Goal: Information Seeking & Learning: Learn about a topic

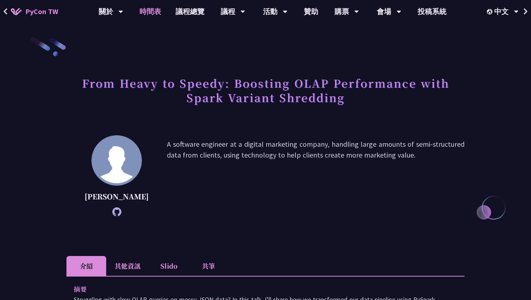
click at [151, 10] on link "時間表" at bounding box center [150, 11] width 36 height 23
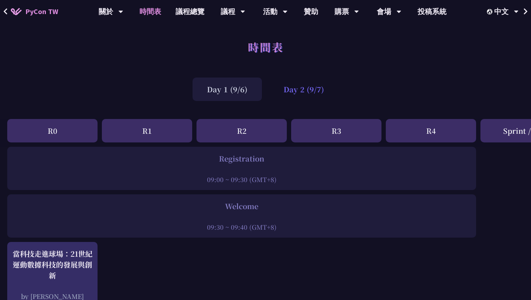
click at [300, 90] on div "Day 2 (9/7)" at bounding box center [303, 89] width 69 height 23
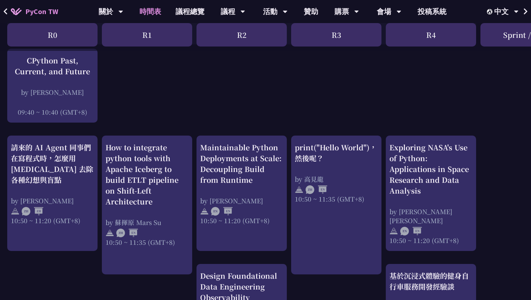
scroll to position [179, 0]
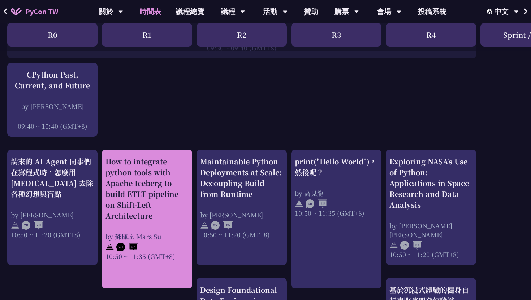
click at [141, 193] on div "How to integrate python tools with Apache Iceberg to build ETLT pipeline on Shi…" at bounding box center [146, 188] width 83 height 65
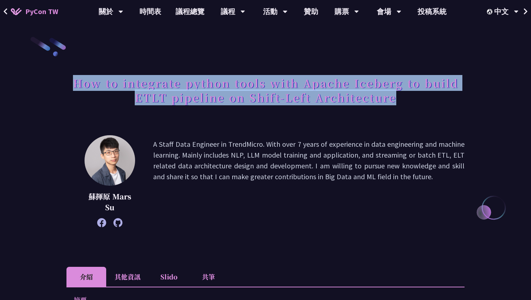
drag, startPoint x: 75, startPoint y: 83, endPoint x: 409, endPoint y: 105, distance: 335.3
click at [409, 105] on h1 "How to integrate python tools with Apache Iceberg to build ETLT pipeline on Shi…" at bounding box center [265, 90] width 398 height 36
copy h1 "How to integrate python tools with Apache Iceberg to build ETLT pipeline on Shi…"
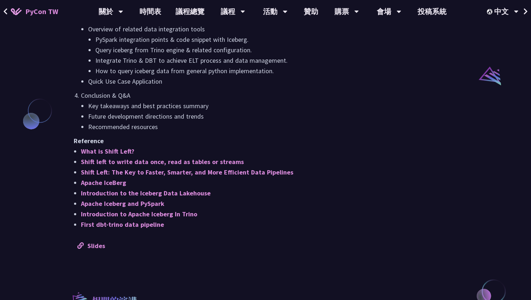
scroll to position [570, 0]
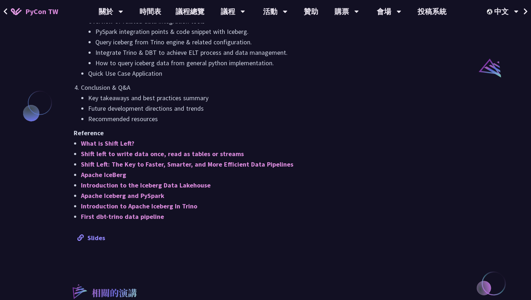
click at [95, 237] on link "Slides" at bounding box center [91, 238] width 28 height 8
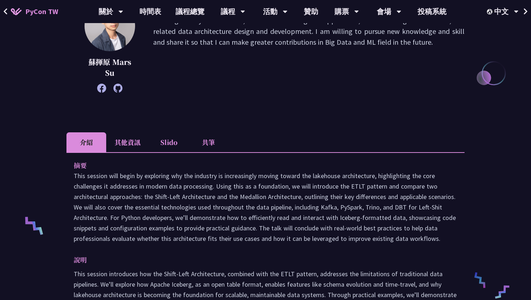
scroll to position [134, 0]
click at [178, 145] on li "Slido" at bounding box center [169, 143] width 40 height 20
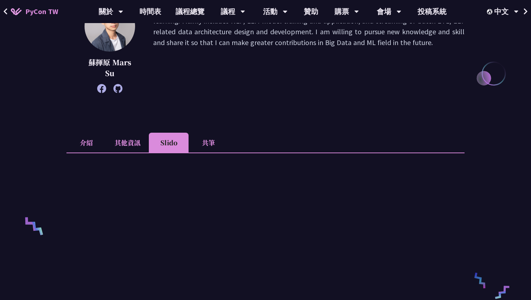
click at [52, 191] on div "How to integrate python tools with Apache Iceberg to build ETLT pipeline on Shi…" at bounding box center [265, 295] width 531 height 859
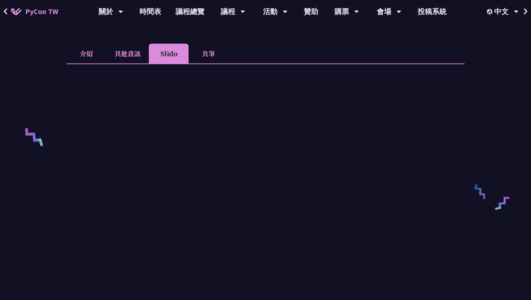
scroll to position [223, 0]
click at [48, 121] on div "How to integrate python tools with Apache Iceberg to build ETLT pipeline on Shi…" at bounding box center [265, 206] width 531 height 859
click at [53, 137] on div "How to integrate python tools with Apache Iceberg to build ETLT pipeline on Shi…" at bounding box center [265, 206] width 531 height 859
click at [56, 132] on div "How to integrate python tools with Apache Iceberg to build ETLT pipeline on Shi…" at bounding box center [265, 206] width 531 height 859
click at [52, 112] on div "How to integrate python tools with Apache Iceberg to build ETLT pipeline on Shi…" at bounding box center [265, 206] width 531 height 859
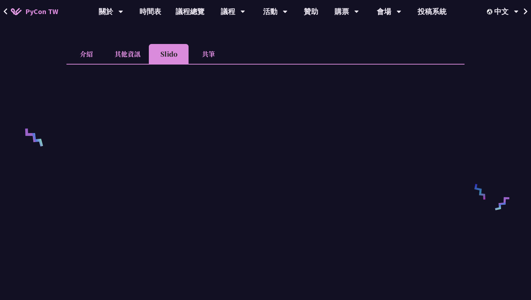
click at [43, 74] on div "How to integrate python tools with Apache Iceberg to build ETLT pipeline on Shi…" at bounding box center [265, 206] width 531 height 859
click at [44, 139] on div "How to integrate python tools with Apache Iceberg to build ETLT pipeline on Shi…" at bounding box center [265, 206] width 531 height 859
click at [48, 116] on div "How to integrate python tools with Apache Iceberg to build ETLT pipeline on Shi…" at bounding box center [265, 206] width 531 height 859
click at [261, 46] on ul "介紹 其他資訊 Slido 共筆" at bounding box center [265, 54] width 398 height 20
click at [53, 86] on div "How to integrate python tools with Apache Iceberg to build ETLT pipeline on Shi…" at bounding box center [265, 206] width 531 height 859
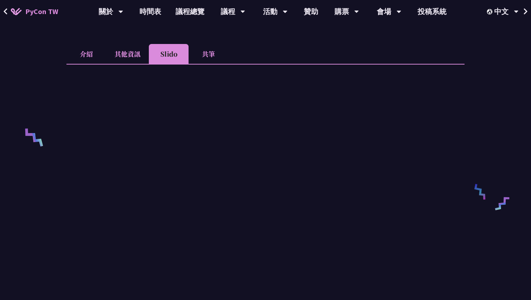
click at [55, 98] on div "How to integrate python tools with Apache Iceberg to build ETLT pipeline on Shi…" at bounding box center [265, 206] width 531 height 859
click at [201, 56] on li "共筆" at bounding box center [208, 54] width 40 height 20
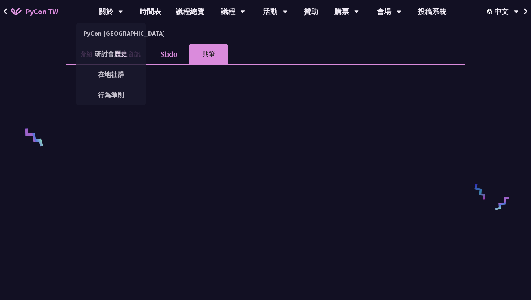
click at [50, 121] on div "How to integrate python tools with Apache Iceberg to build ETLT pipeline on Shi…" at bounding box center [265, 206] width 531 height 859
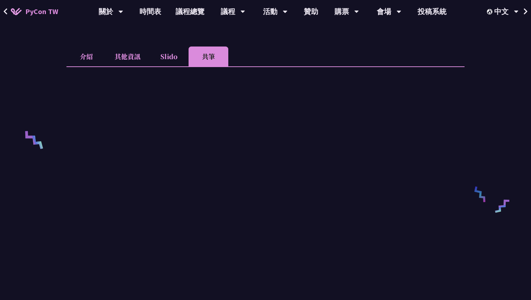
scroll to position [221, 0]
click at [57, 134] on div "How to integrate python tools with Apache Iceberg to build ETLT pipeline on Shi…" at bounding box center [265, 208] width 531 height 859
